Goal: Information Seeking & Learning: Learn about a topic

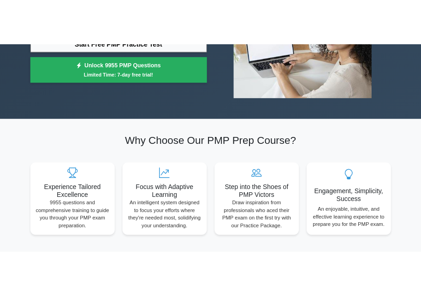
scroll to position [181, 0]
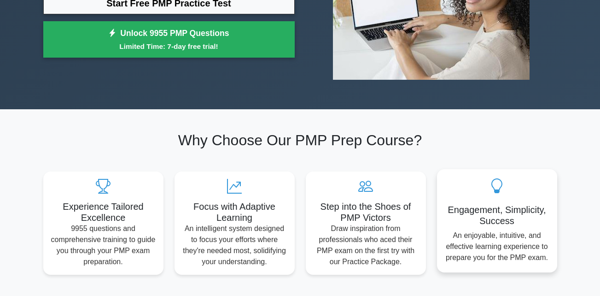
click at [499, 242] on p "An enjoyable, intuitive, and effective learning experience to prepare you for t…" at bounding box center [497, 246] width 105 height 33
click at [499, 244] on p "An enjoyable, intuitive, and effective learning experience to prepare you for t…" at bounding box center [497, 246] width 105 height 33
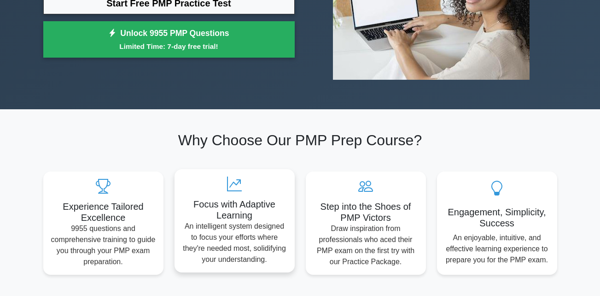
click at [246, 226] on p "An intelligent system designed to focus your efforts where they're needed most,…" at bounding box center [234, 243] width 105 height 44
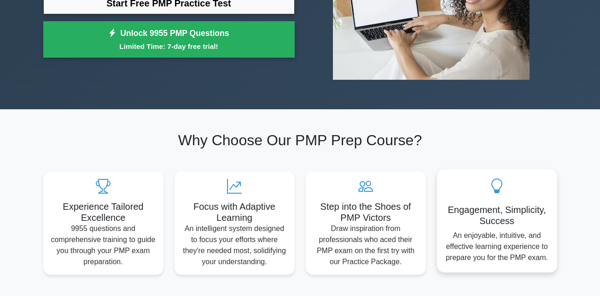
click at [496, 244] on p "An enjoyable, intuitive, and effective learning experience to prepare you for t…" at bounding box center [497, 246] width 105 height 33
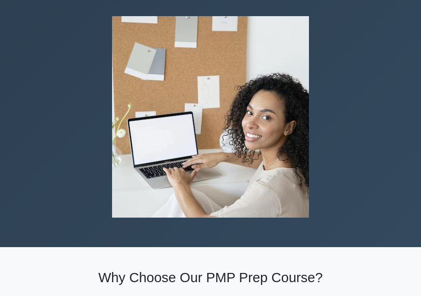
click at [392, 181] on div "Ace Your PMP Exam with Confidence Join 10,000+ successful Project Management Pr…" at bounding box center [210, 46] width 421 height 402
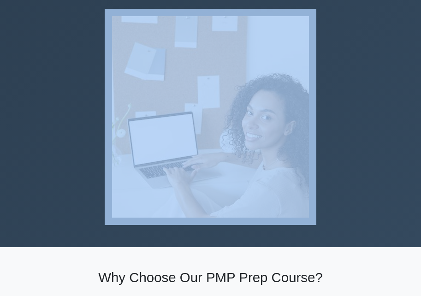
click at [392, 181] on div "Ace Your PMP Exam with Confidence Join 10,000+ successful Project Management Pr…" at bounding box center [210, 46] width 421 height 402
click at [328, 99] on div at bounding box center [211, 117] width 332 height 216
